Goal: Check status: Check status

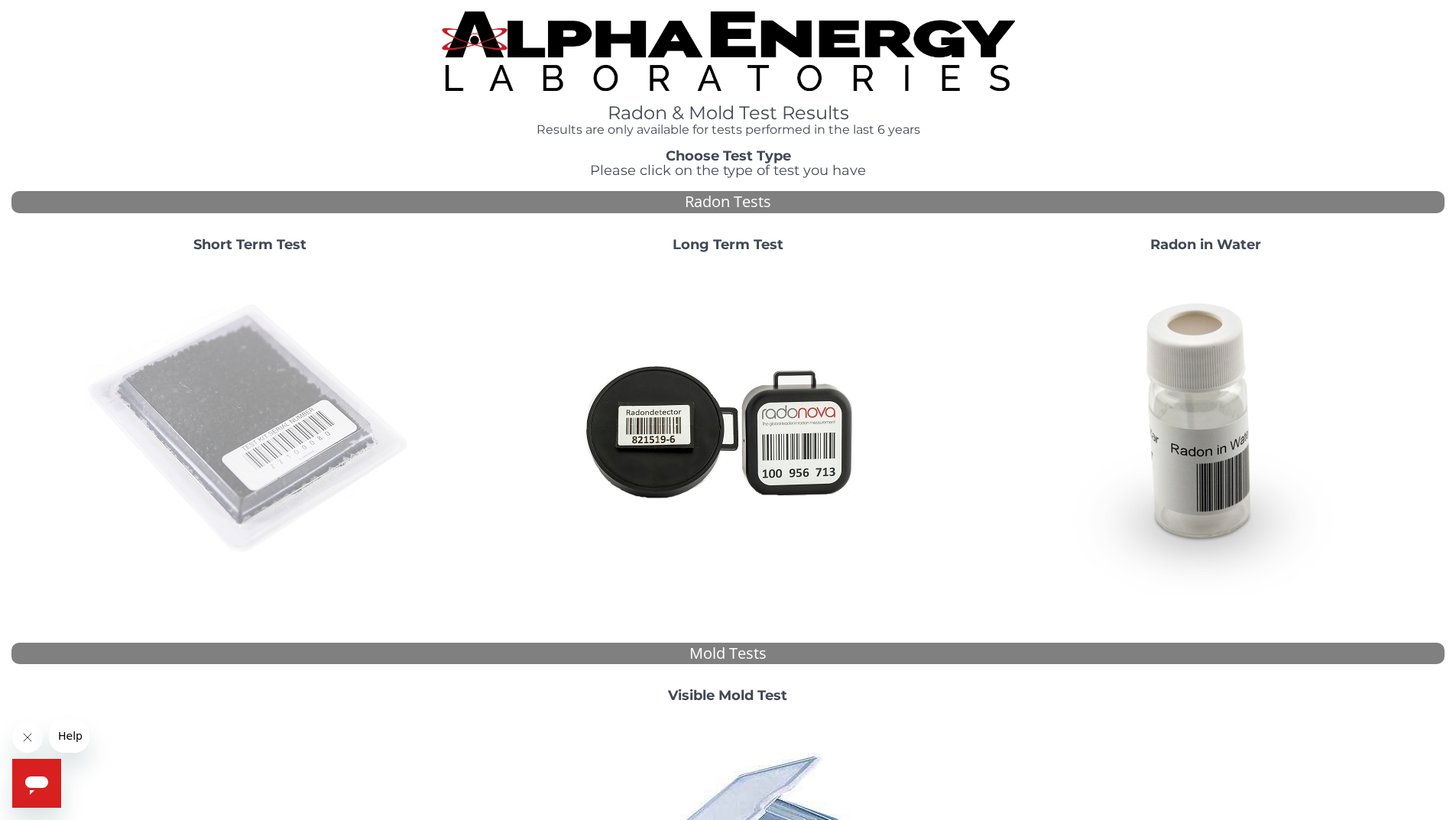
click at [230, 401] on img at bounding box center [250, 429] width 328 height 328
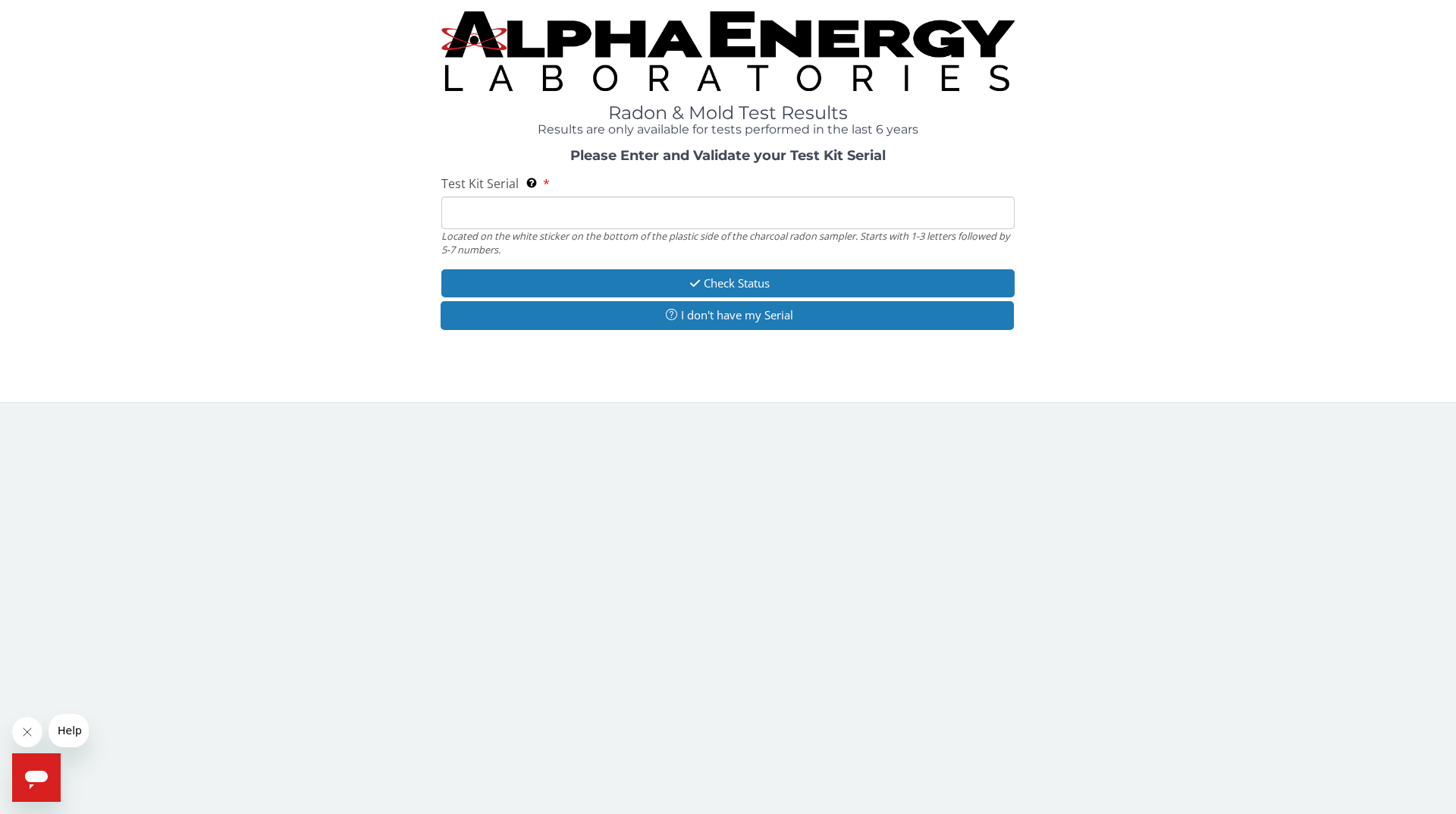
click at [669, 215] on input "Test Kit Serial Located on the white sticker on the bottom of the plastic side …" at bounding box center [728, 213] width 573 height 33
click at [496, 206] on input "Test Kit Serial Located on the white sticker on the bottom of the plastic side …" at bounding box center [728, 213] width 573 height 33
paste input "AA710551"
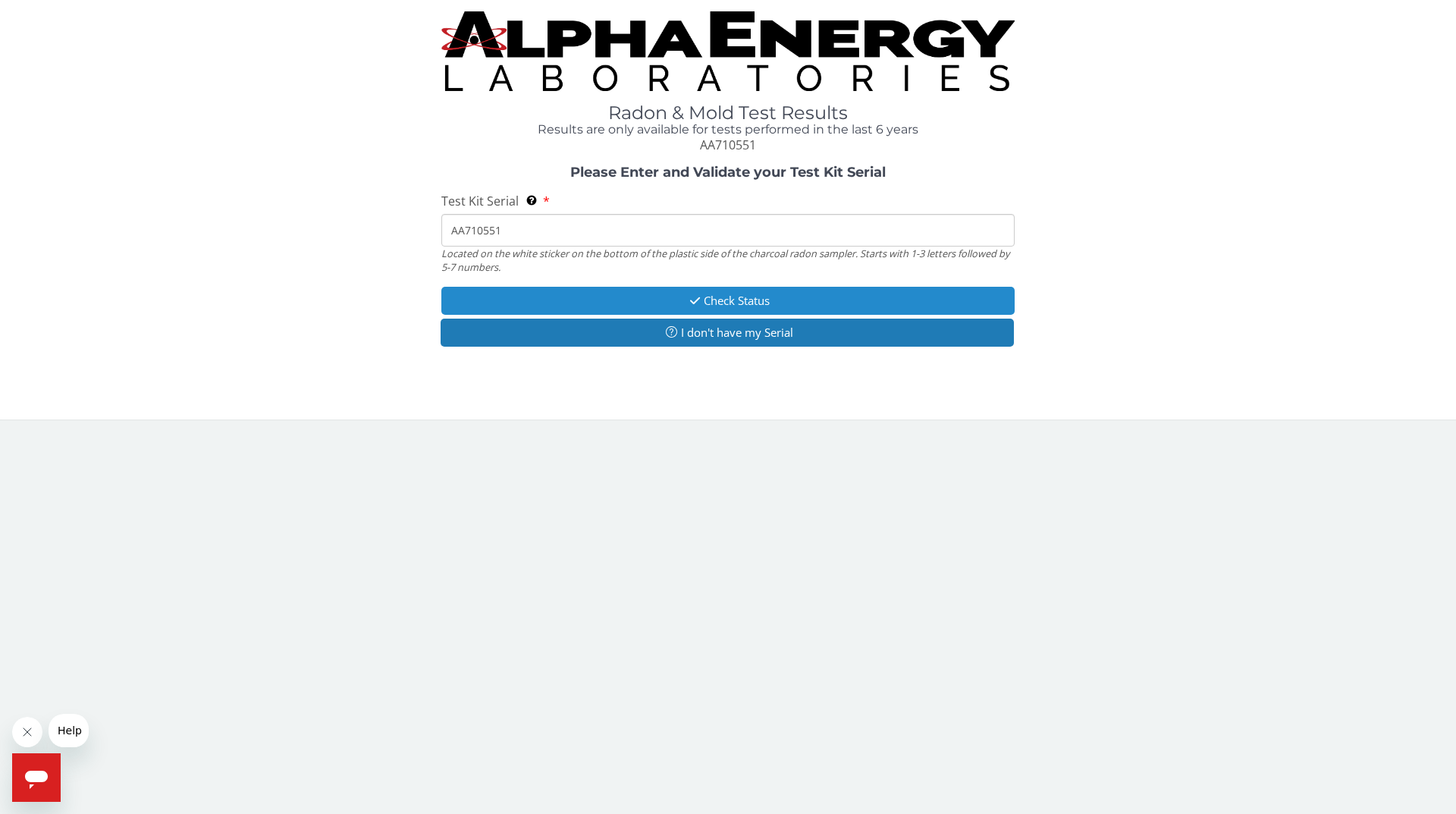
type input "AA710551"
click at [688, 300] on icon "button" at bounding box center [695, 301] width 17 height 11
